Goal: Task Accomplishment & Management: Manage account settings

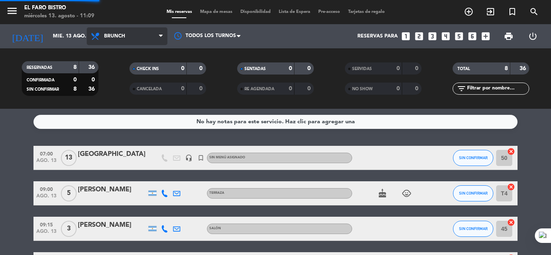
click at [129, 87] on div "menu El Faro Bistro miércoles 13. agosto - 11:09 Mis reservas Mapa de mesas Dis…" at bounding box center [275, 54] width 551 height 109
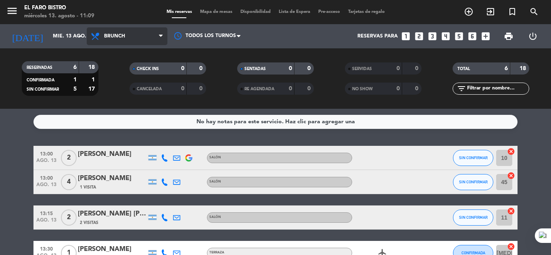
click at [130, 42] on span "Brunch" at bounding box center [127, 36] width 81 height 18
click at [147, 29] on span "Brunch" at bounding box center [127, 36] width 81 height 18
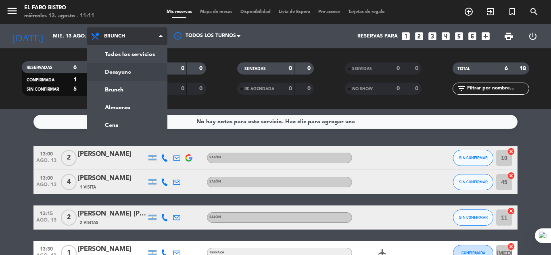
click at [130, 76] on div "menu El Faro Bistro miércoles 13. agosto - 11:11 Mis reservas Mapa de mesas Dis…" at bounding box center [275, 54] width 551 height 109
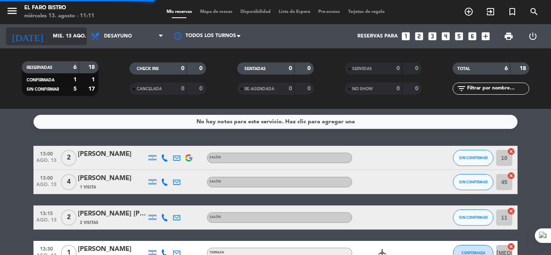
click at [59, 37] on input "mié. 13 ago." at bounding box center [83, 36] width 68 height 14
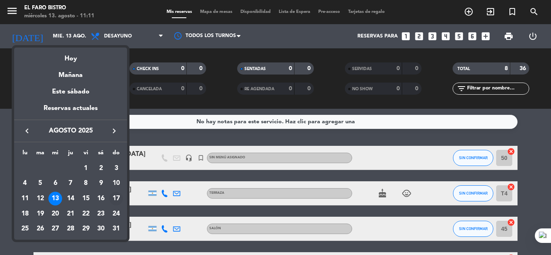
click at [116, 197] on div "17" at bounding box center [116, 199] width 14 height 14
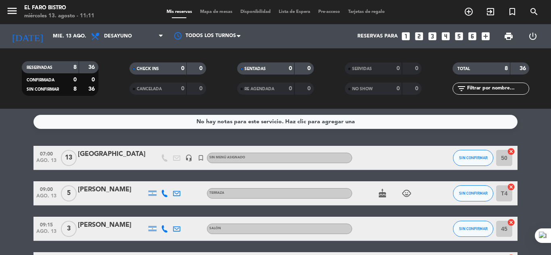
type input "dom. 17 ago."
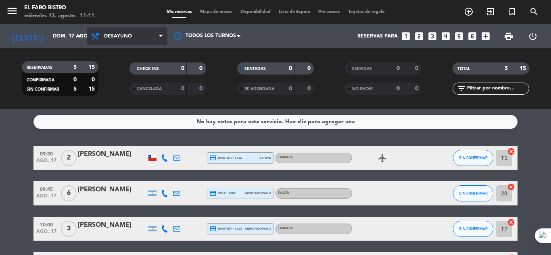
click at [119, 36] on span "Desayuno" at bounding box center [118, 36] width 28 height 6
click at [127, 126] on ng-component "menu El Faro Bistro miércoles 13. agosto - 11:11 Mis reservas Mapa de mesas Dis…" at bounding box center [275, 127] width 551 height 255
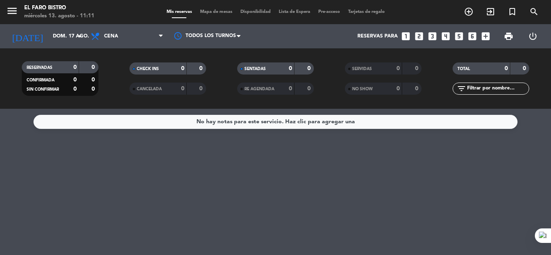
click at [420, 35] on icon "looks_two" at bounding box center [419, 36] width 10 height 10
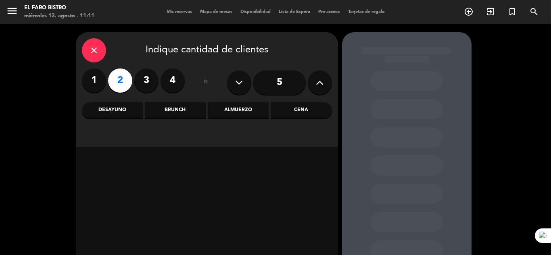
click at [119, 84] on label "2" at bounding box center [120, 81] width 24 height 24
click at [314, 110] on div "Cena" at bounding box center [300, 110] width 61 height 16
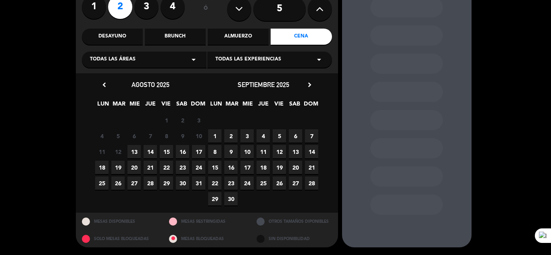
click at [200, 151] on span "17" at bounding box center [198, 151] width 13 height 13
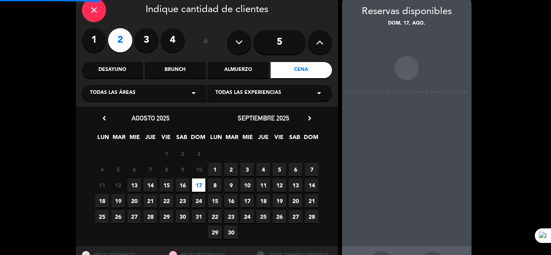
scroll to position [32, 0]
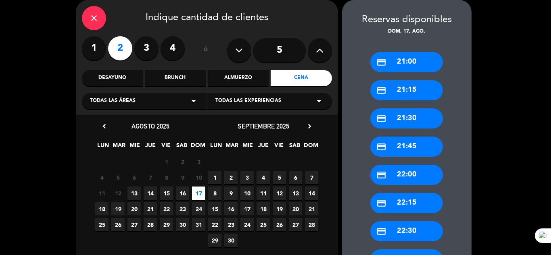
click at [414, 121] on div "credit_card 21:30" at bounding box center [406, 118] width 73 height 20
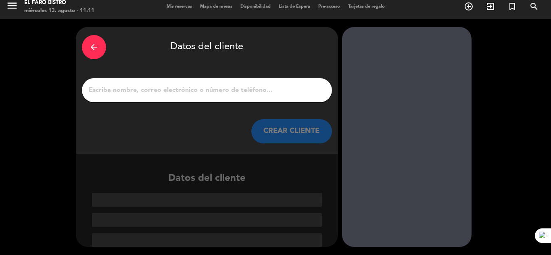
click at [200, 89] on input "1" at bounding box center [207, 90] width 238 height 11
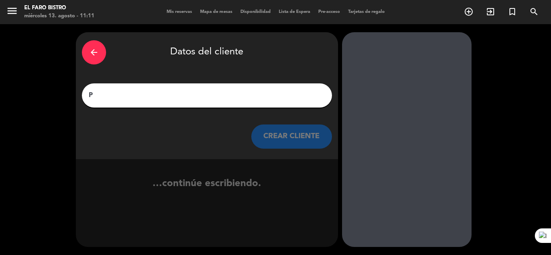
scroll to position [0, 0]
type input "P"
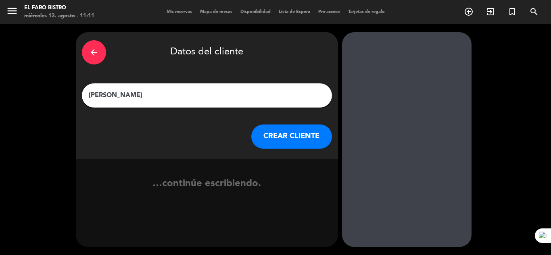
type input "[PERSON_NAME]"
click at [271, 143] on button "CREAR CLIENTE" at bounding box center [291, 137] width 81 height 24
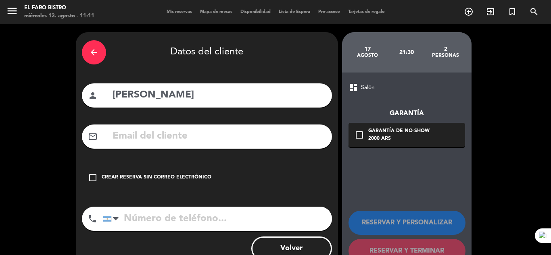
click at [162, 171] on div "check_box_outline_blank Crear reserva sin correo electrónico" at bounding box center [207, 178] width 250 height 24
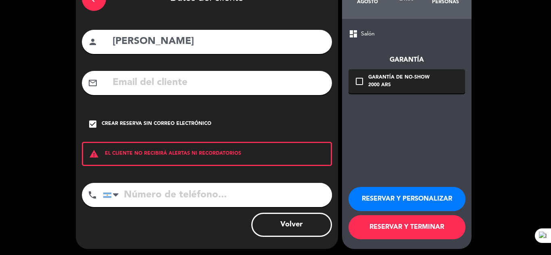
scroll to position [56, 0]
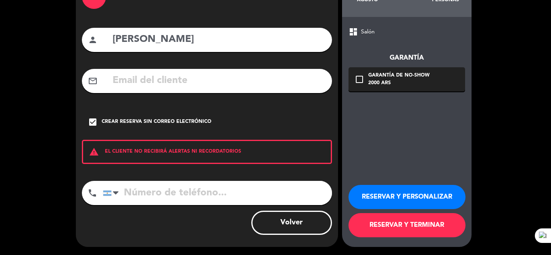
click at [398, 223] on button "RESERVAR Y TERMINAR" at bounding box center [406, 225] width 117 height 24
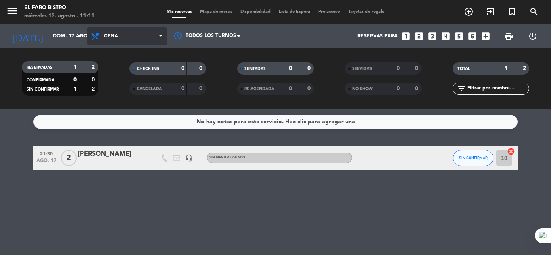
click at [114, 40] on span "Cena" at bounding box center [127, 36] width 81 height 18
click at [126, 103] on div "menu El Faro Bistro miércoles 13. agosto - 11:11 Mis reservas Mapa de mesas Dis…" at bounding box center [275, 54] width 551 height 109
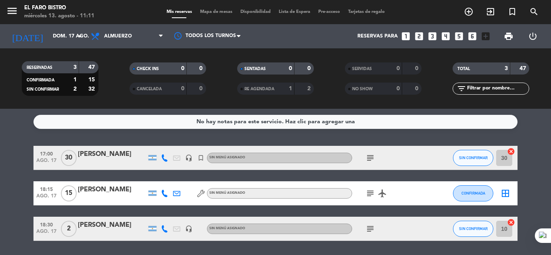
click at [371, 158] on icon "subject" at bounding box center [370, 158] width 10 height 10
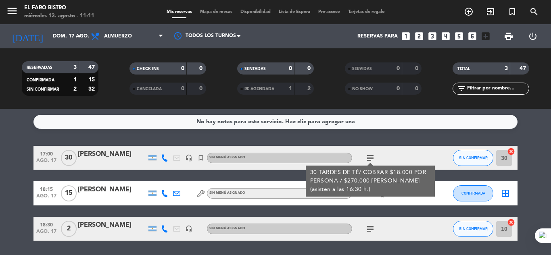
click at [371, 158] on icon "subject" at bounding box center [370, 158] width 10 height 10
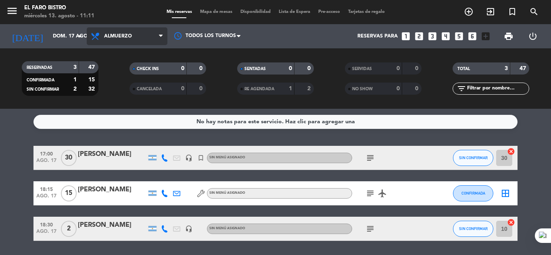
click at [124, 33] on span "Almuerzo" at bounding box center [118, 36] width 28 height 6
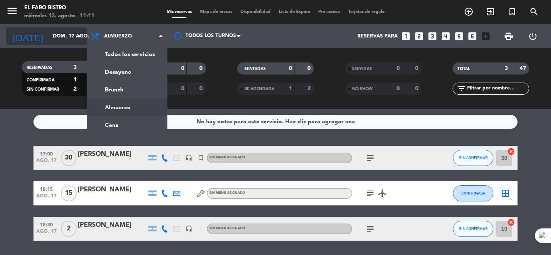
click at [65, 29] on div "[DATE] dom. 17 ago. arrow_drop_down" at bounding box center [46, 36] width 81 height 18
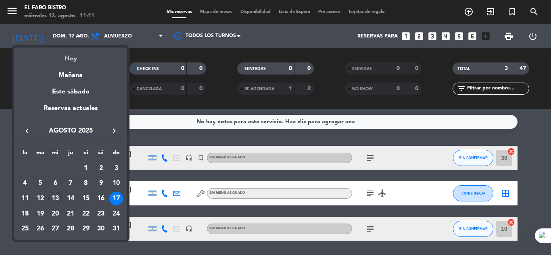
click at [73, 62] on div "Hoy" at bounding box center [70, 56] width 113 height 17
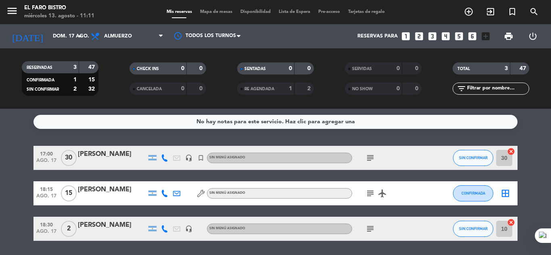
type input "mié. 13 ago."
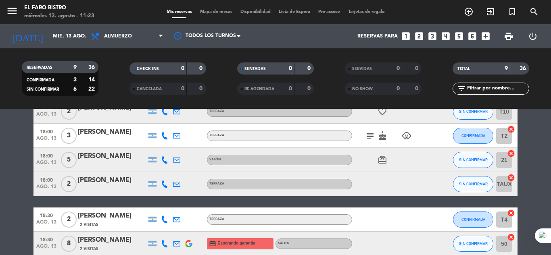
scroll to position [183, 0]
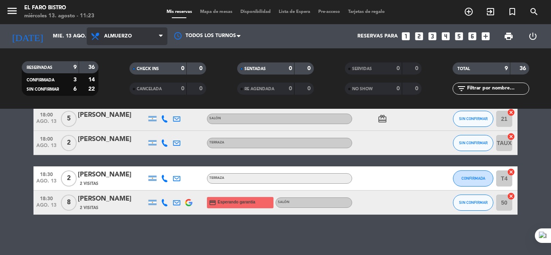
click at [106, 36] on span "Almuerzo" at bounding box center [118, 36] width 28 height 6
click at [118, 87] on div "menu El Faro Bistro miércoles 13. agosto - 11:23 Mis reservas Mapa de mesas Dis…" at bounding box center [275, 54] width 551 height 109
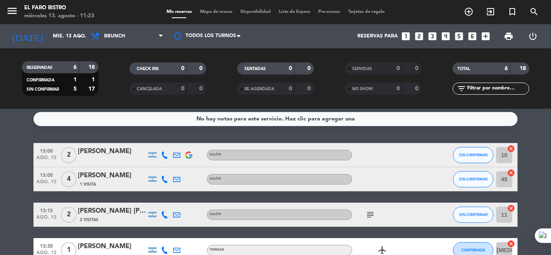
scroll to position [0, 0]
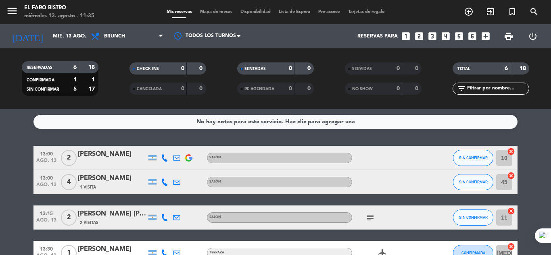
click at [112, 80] on filter-checkbox "RESERVADAS 6 18 CONFIRMADA 1 1 SIN CONFIRMAR 5 17" at bounding box center [60, 78] width 108 height 35
click at [99, 36] on icon at bounding box center [96, 36] width 12 height 10
click at [114, 76] on div "menu El Faro Bistro miércoles 13. agosto - 11:35 Mis reservas Mapa de mesas Dis…" at bounding box center [275, 54] width 551 height 109
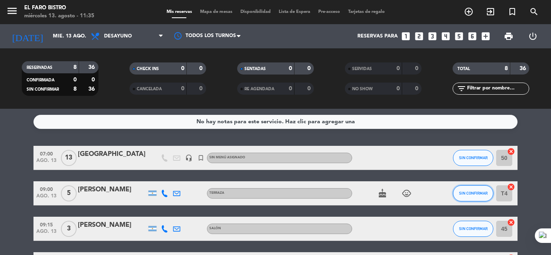
click at [463, 196] on button "SIN CONFIRMAR" at bounding box center [473, 193] width 40 height 16
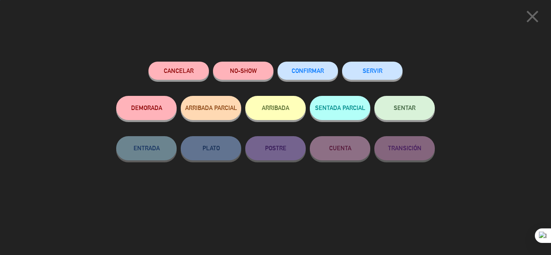
click at [409, 102] on button "SENTAR" at bounding box center [404, 108] width 60 height 24
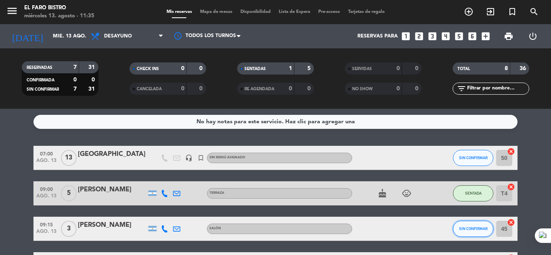
click at [468, 226] on button "SIN CONFIRMAR" at bounding box center [473, 229] width 40 height 16
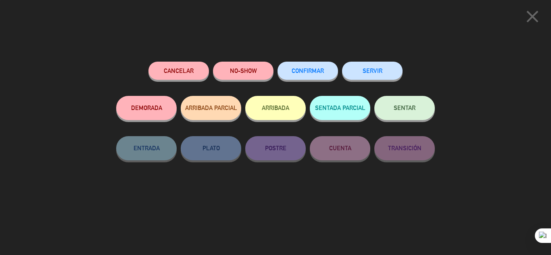
click at [402, 101] on button "SENTAR" at bounding box center [404, 108] width 60 height 24
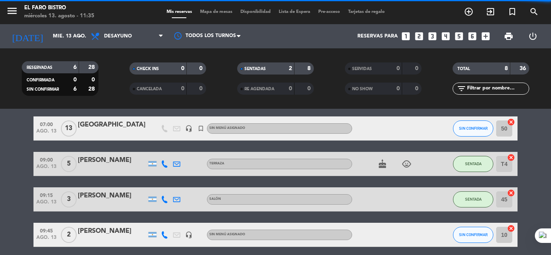
scroll to position [40, 0]
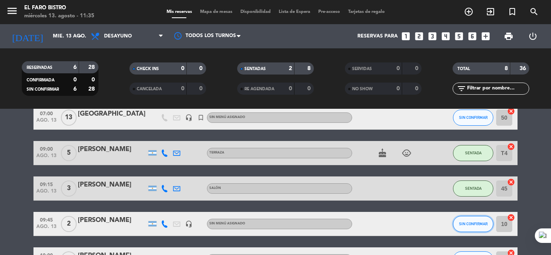
click at [472, 217] on button "SIN CONFIRMAR" at bounding box center [473, 224] width 40 height 16
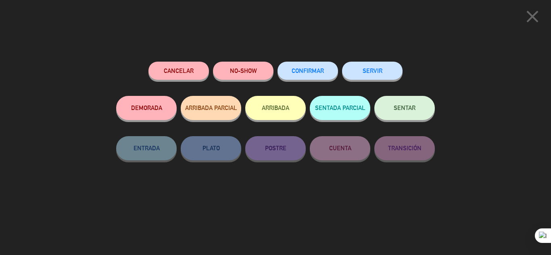
click at [401, 108] on span "SENTAR" at bounding box center [404, 107] width 22 height 7
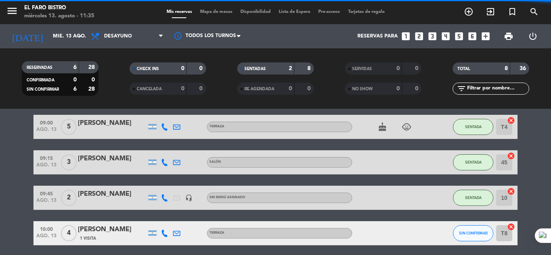
scroll to position [81, 0]
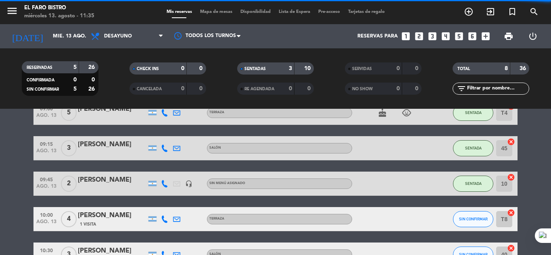
click at [466, 210] on div "SIN CONFIRMAR" at bounding box center [473, 219] width 40 height 24
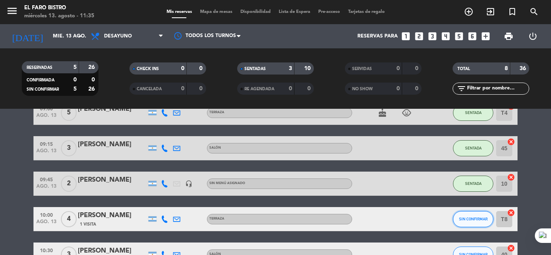
click at [468, 218] on span "SIN CONFIRMAR" at bounding box center [473, 219] width 29 height 4
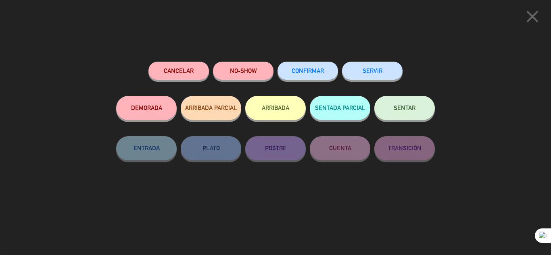
click at [404, 104] on button "SENTAR" at bounding box center [404, 108] width 60 height 24
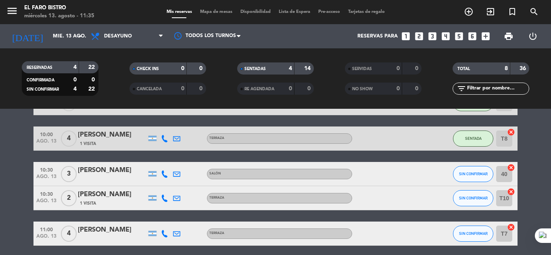
scroll to position [192, 0]
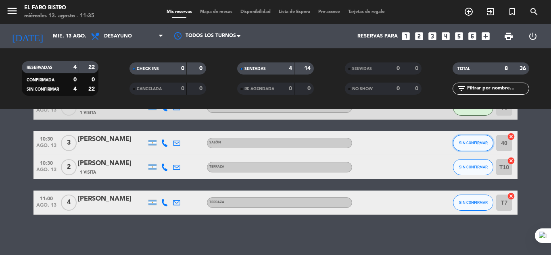
click at [474, 146] on button "SIN CONFIRMAR" at bounding box center [473, 143] width 40 height 16
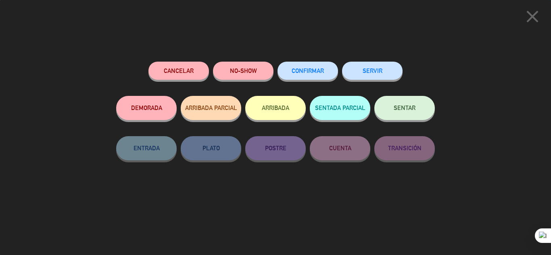
click at [419, 107] on button "SENTAR" at bounding box center [404, 108] width 60 height 24
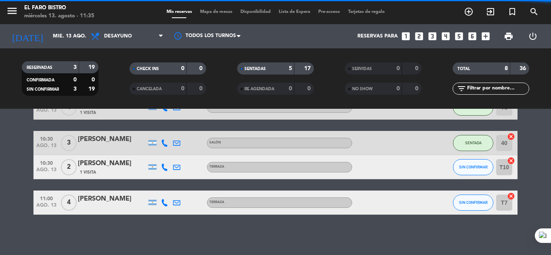
click at [480, 158] on div "SIN CONFIRMAR" at bounding box center [473, 167] width 40 height 24
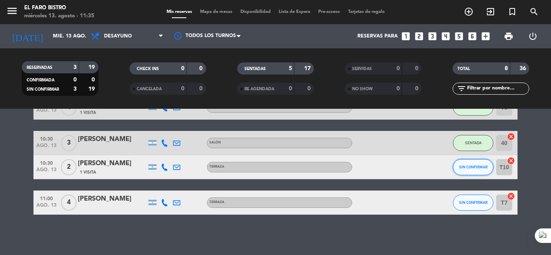
click at [478, 162] on button "SIN CONFIRMAR" at bounding box center [473, 167] width 40 height 16
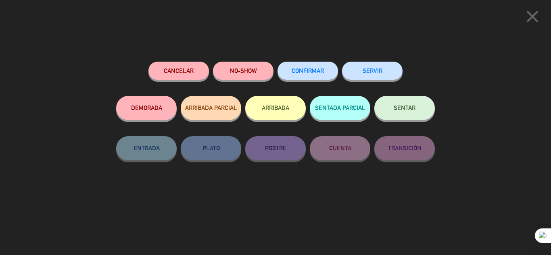
click at [407, 106] on span "SENTAR" at bounding box center [404, 107] width 22 height 7
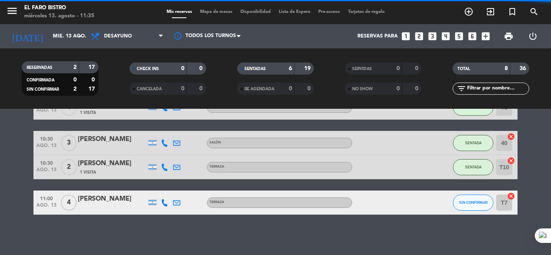
click at [476, 201] on span "SIN CONFIRMAR" at bounding box center [473, 202] width 29 height 4
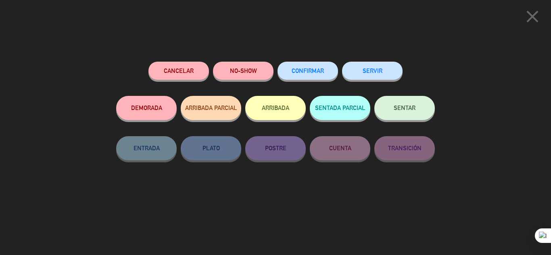
click at [402, 104] on button "SENTAR" at bounding box center [404, 108] width 60 height 24
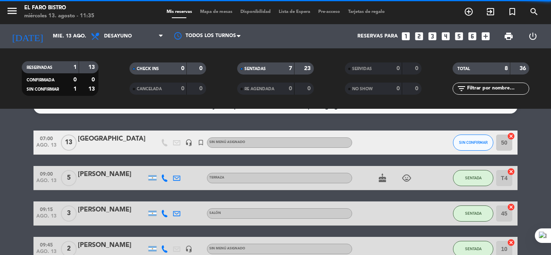
scroll to position [0, 0]
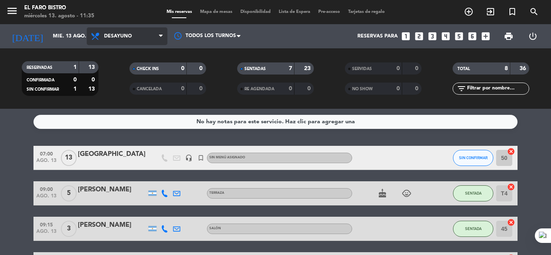
click at [124, 31] on span "Desayuno" at bounding box center [127, 36] width 81 height 18
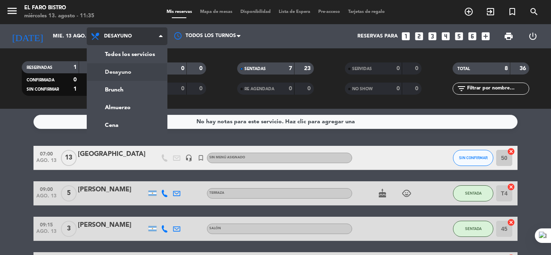
click at [124, 31] on span "Desayuno" at bounding box center [127, 36] width 81 height 18
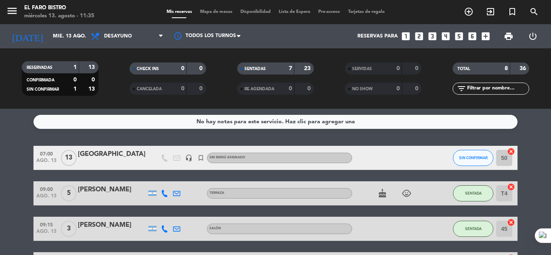
click at [200, 9] on div "Mis reservas Mapa de mesas Disponibilidad Lista de Espera Pre-acceso Tarjetas d…" at bounding box center [275, 11] width 226 height 7
click at [203, 10] on span "Mapa de mesas" at bounding box center [216, 12] width 40 height 4
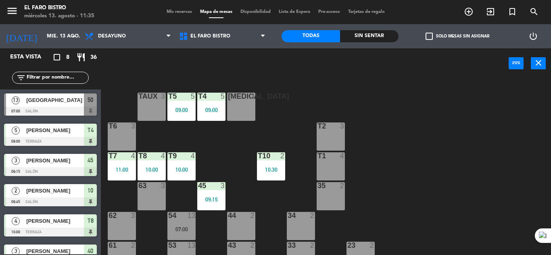
click at [95, 98] on div "50" at bounding box center [90, 100] width 13 height 13
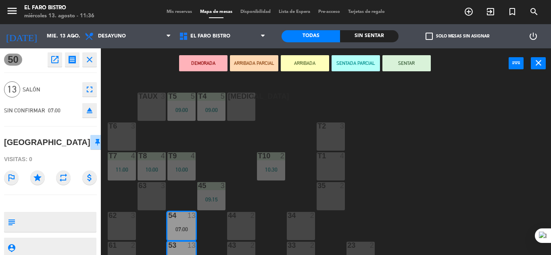
click at [419, 67] on button "SENTAR" at bounding box center [406, 63] width 48 height 16
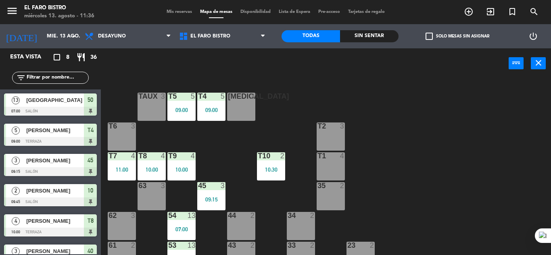
click at [91, 97] on span "50" at bounding box center [90, 100] width 6 height 10
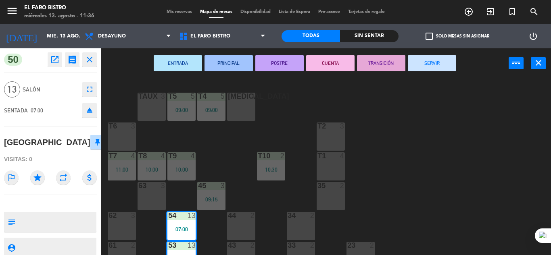
click at [453, 65] on button "SERVIR" at bounding box center [432, 63] width 48 height 16
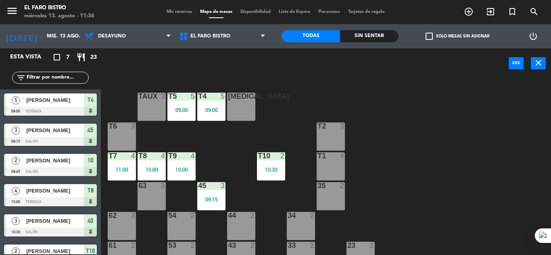
click at [94, 101] on div "T4" at bounding box center [90, 100] width 13 height 13
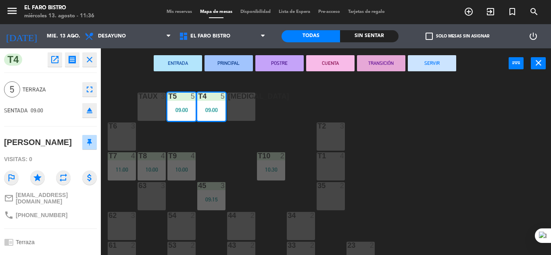
click at [442, 62] on button "SERVIR" at bounding box center [432, 63] width 48 height 16
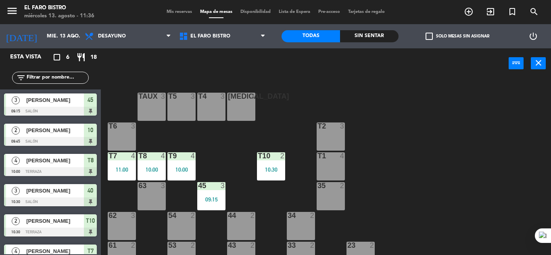
click at [94, 101] on div "45" at bounding box center [90, 100] width 13 height 13
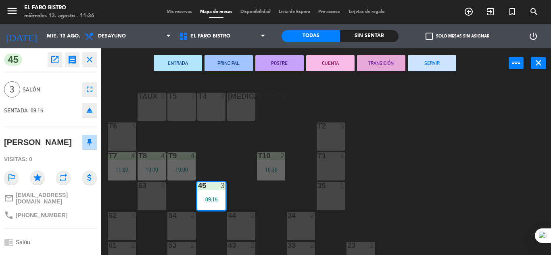
click at [435, 68] on button "SERVIR" at bounding box center [432, 63] width 48 height 16
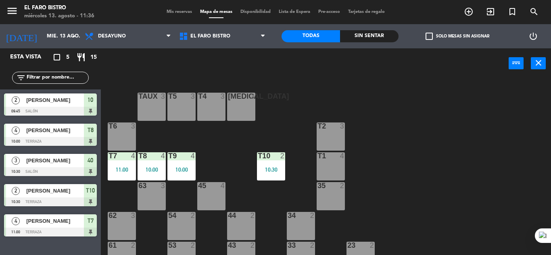
click at [89, 102] on div "2 [PERSON_NAME] 09:45 Salón 10" at bounding box center [50, 104] width 101 height 30
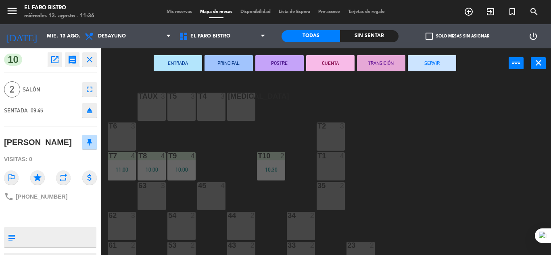
click at [443, 63] on button "SERVIR" at bounding box center [432, 63] width 48 height 16
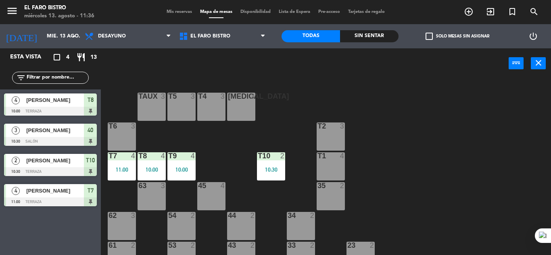
click at [93, 100] on span "T8" at bounding box center [90, 100] width 6 height 10
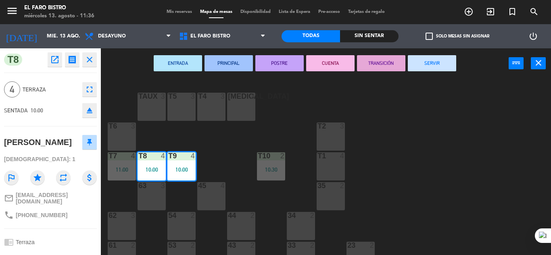
click at [433, 60] on button "SERVIR" at bounding box center [432, 63] width 48 height 16
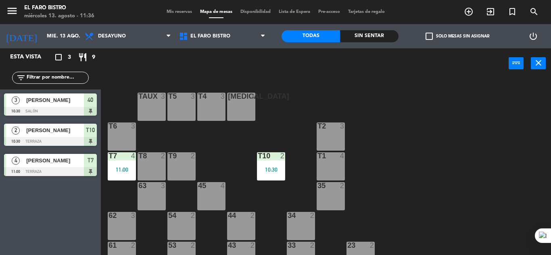
click at [93, 100] on span "40" at bounding box center [90, 100] width 6 height 10
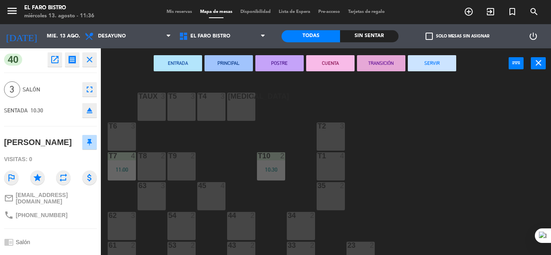
click at [431, 62] on button "SERVIR" at bounding box center [432, 63] width 48 height 16
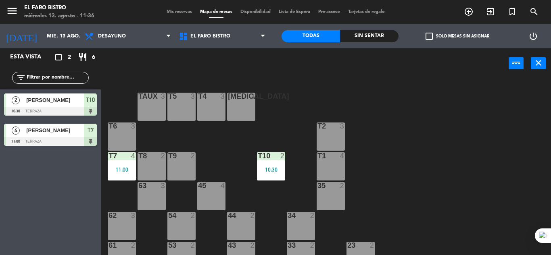
click at [94, 98] on span "T10" at bounding box center [90, 100] width 9 height 10
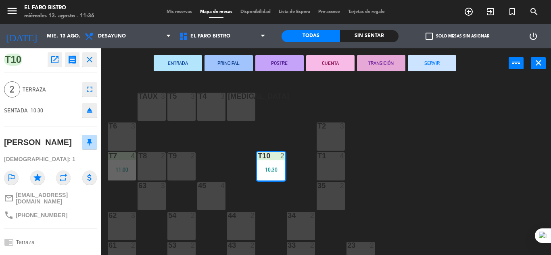
click at [449, 64] on button "SERVIR" at bounding box center [432, 63] width 48 height 16
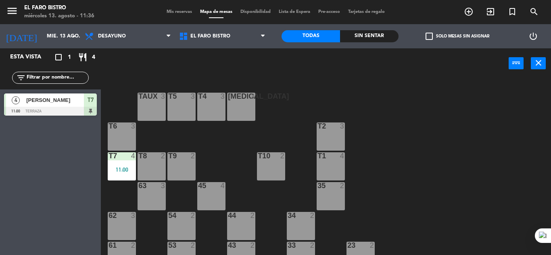
drag, startPoint x: 90, startPoint y: 100, endPoint x: 131, endPoint y: 100, distance: 40.3
click at [90, 100] on div "4 [PERSON_NAME] 11:00 Terraza T7" at bounding box center [50, 104] width 101 height 30
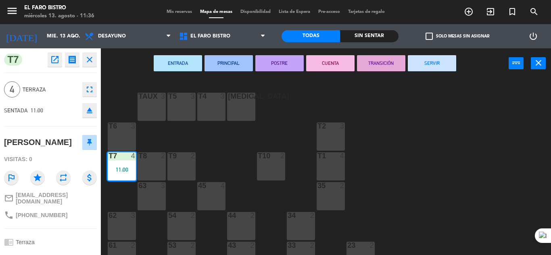
click at [454, 64] on button "SERVIR" at bounding box center [432, 63] width 48 height 16
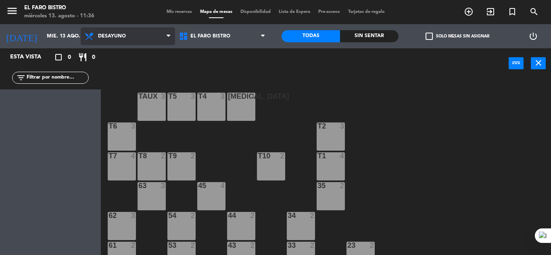
click at [135, 34] on span "Desayuno" at bounding box center [128, 36] width 94 height 18
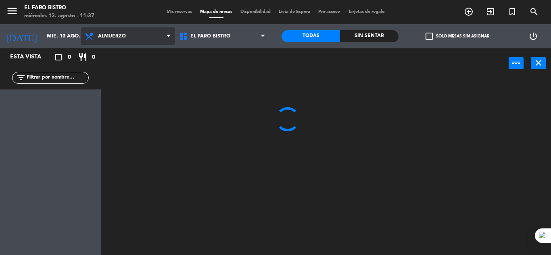
click at [136, 86] on ng-component "menu El Faro Bistro miércoles 13. agosto - 11:37 Mis reservas Mapa de mesas Dis…" at bounding box center [275, 127] width 551 height 255
click at [119, 33] on span "Almuerzo" at bounding box center [128, 36] width 94 height 18
click at [125, 71] on ng-component "menu El Faro Bistro miércoles 13. agosto - 11:37 Mis reservas Mapa de mesas Dis…" at bounding box center [275, 127] width 551 height 255
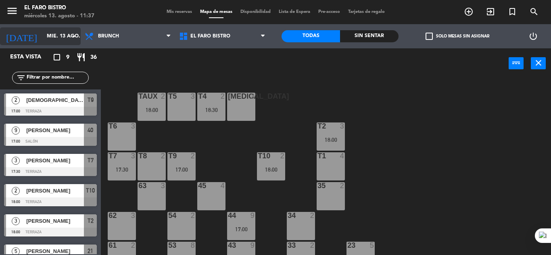
click at [65, 37] on input "mié. 13 ago." at bounding box center [77, 36] width 68 height 14
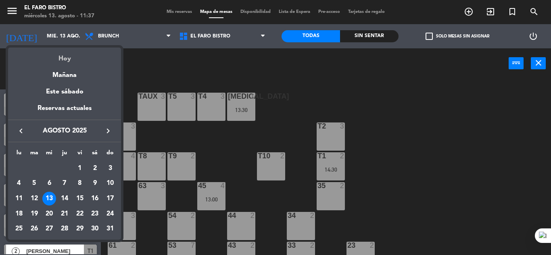
click at [73, 57] on div "Hoy" at bounding box center [64, 56] width 113 height 17
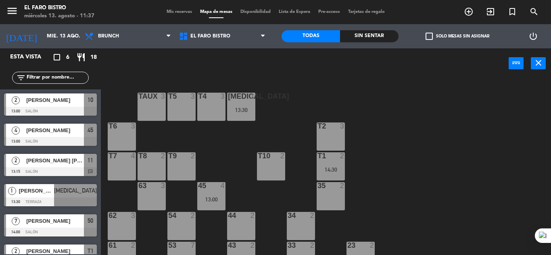
click at [173, 8] on div "menu El Faro Bistro miércoles 13. agosto - 11:37 Mis reservas Mapa de mesas Dis…" at bounding box center [275, 12] width 551 height 24
click at [173, 12] on span "Mis reservas" at bounding box center [178, 12] width 33 height 4
